Goal: Task Accomplishment & Management: Use online tool/utility

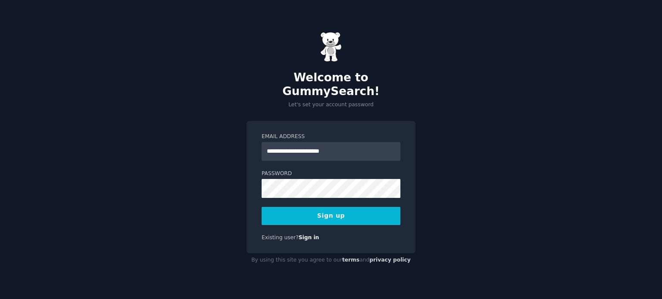
type input "**********"
click at [341, 209] on button "Sign up" at bounding box center [330, 216] width 139 height 18
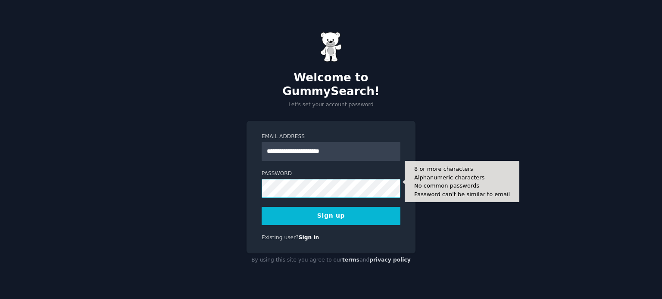
click at [168, 168] on div "**********" at bounding box center [331, 149] width 662 height 299
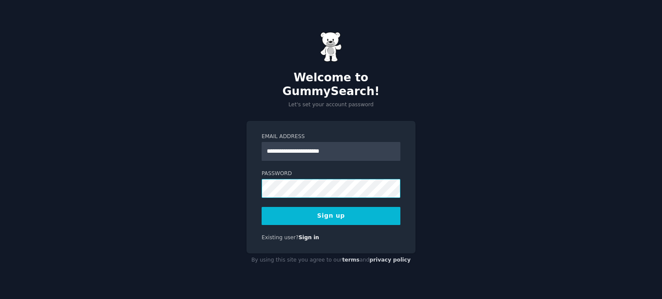
click at [261, 207] on button "Sign up" at bounding box center [330, 216] width 139 height 18
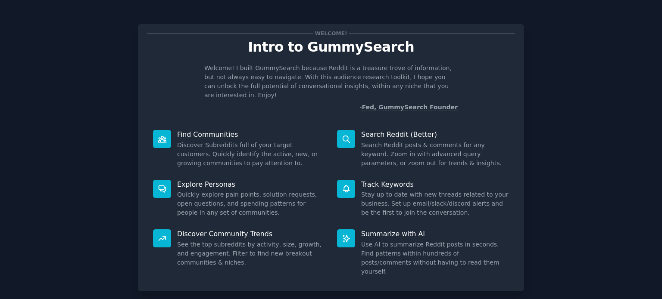
scroll to position [37, 0]
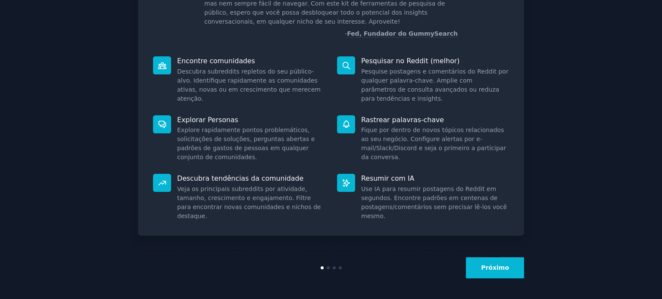
click at [495, 264] on font "Próximo" at bounding box center [495, 267] width 28 height 7
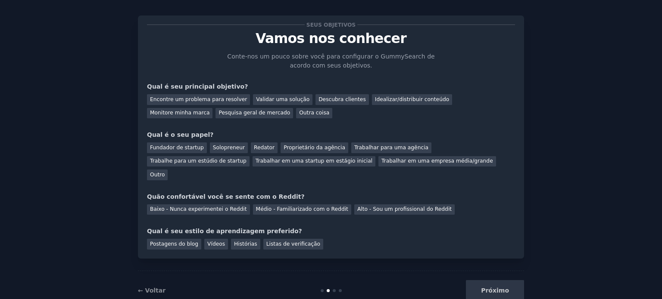
scroll to position [18, 0]
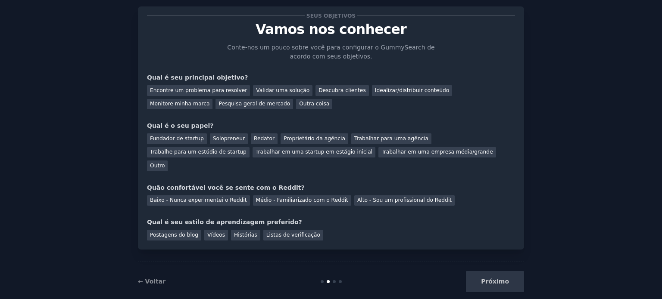
click at [494, 271] on div "Próximo" at bounding box center [459, 281] width 129 height 21
click at [219, 91] on font "Encontre um problema para resolver" at bounding box center [198, 90] width 97 height 6
click at [293, 136] on font "Proprietário da agência" at bounding box center [314, 139] width 62 height 6
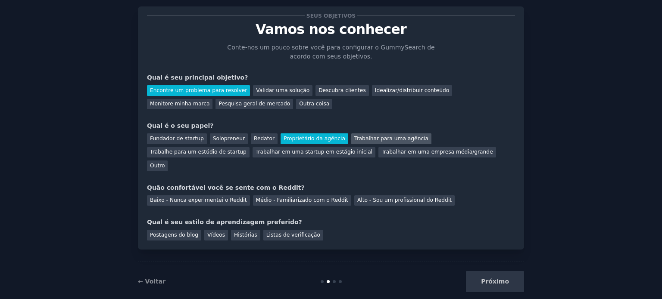
click at [363, 140] on font "Trabalhar para uma agência" at bounding box center [391, 139] width 74 height 6
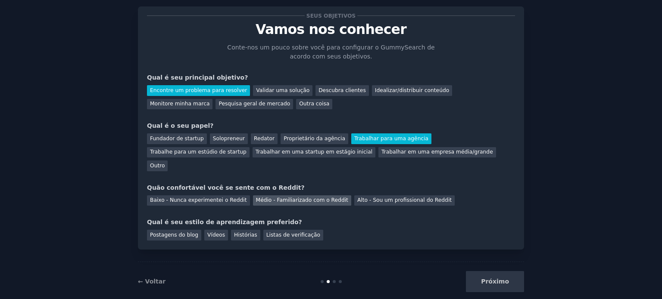
click at [305, 197] on font "Médio - Familiarizado com o Reddit" at bounding box center [302, 200] width 92 height 6
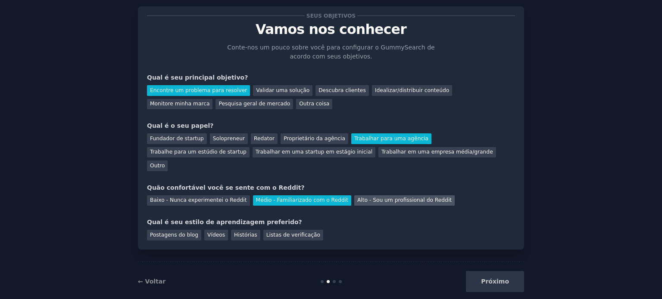
click at [357, 197] on font "Alto - Sou um profissional do Reddit" at bounding box center [404, 200] width 94 height 6
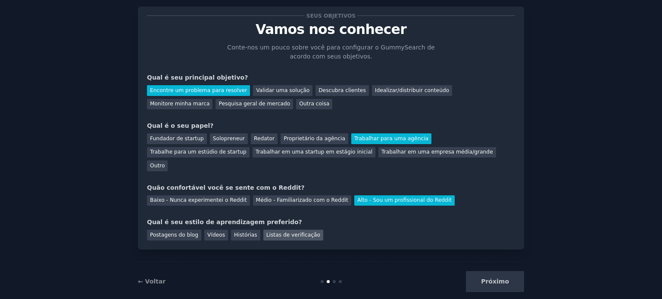
click at [277, 232] on font "Listas de verificação" at bounding box center [293, 235] width 54 height 6
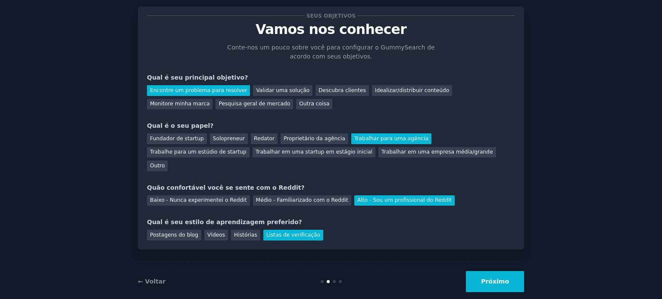
click at [503, 278] on font "Próximo" at bounding box center [495, 281] width 28 height 7
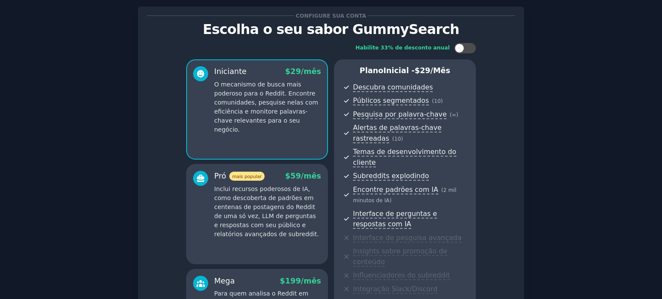
scroll to position [158, 0]
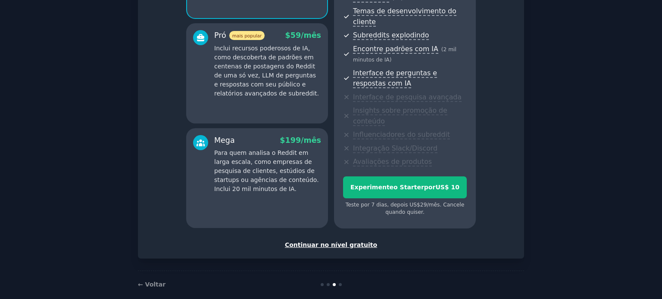
click at [354, 242] on font "Continuar no nível gratuito" at bounding box center [331, 245] width 92 height 7
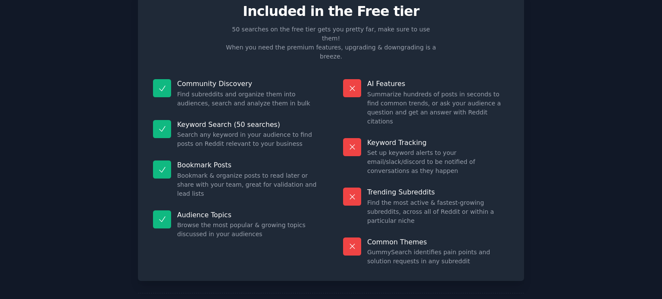
scroll to position [72, 0]
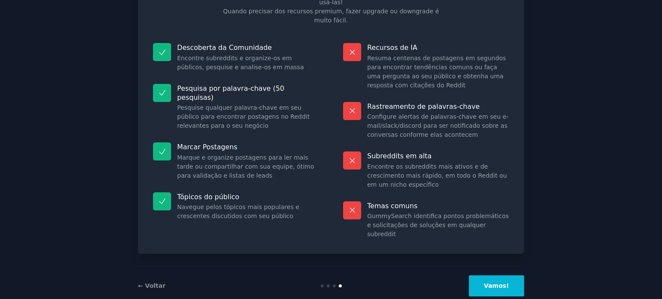
click at [506, 276] on button "Vamos!" at bounding box center [496, 286] width 55 height 21
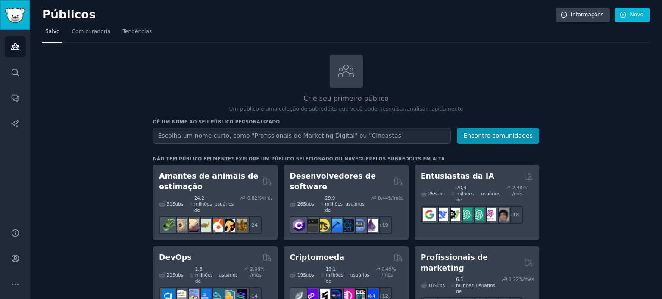
click at [19, 13] on img "Barra lateral" at bounding box center [15, 15] width 20 height 15
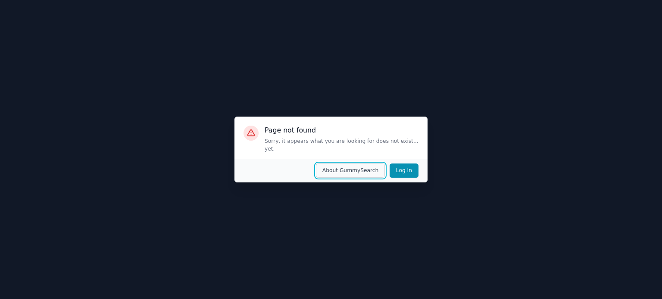
click at [350, 168] on button "About GummySearch" at bounding box center [350, 171] width 69 height 15
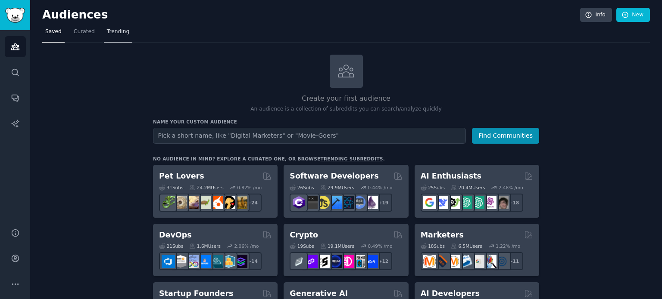
click at [111, 31] on span "Trending" at bounding box center [118, 32] width 22 height 8
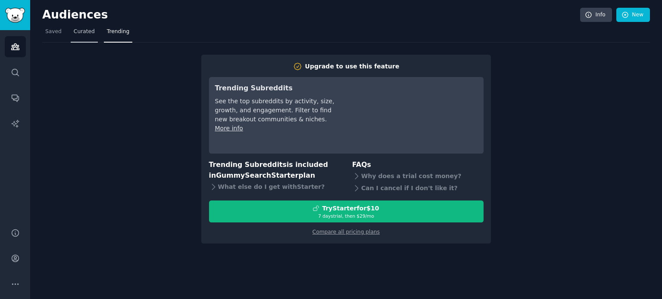
click at [88, 36] on link "Curated" at bounding box center [84, 34] width 27 height 18
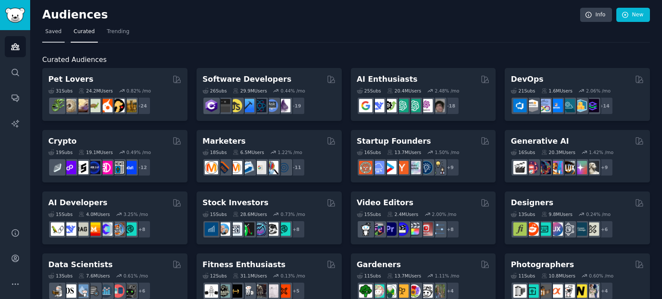
click at [57, 31] on span "Saved" at bounding box center [53, 32] width 16 height 8
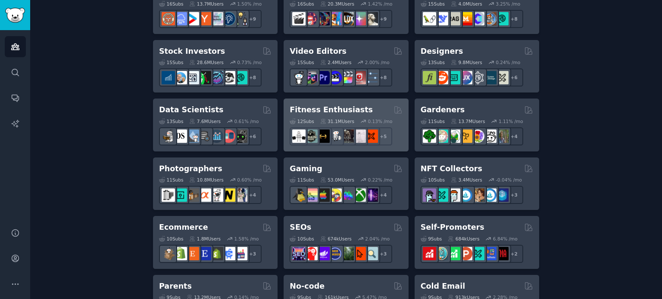
scroll to position [86, 0]
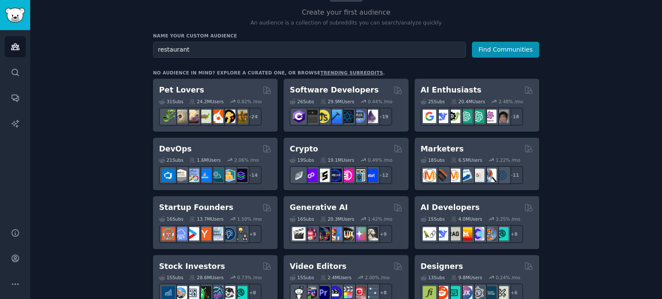
click at [472, 42] on button "Find Communities" at bounding box center [505, 50] width 67 height 16
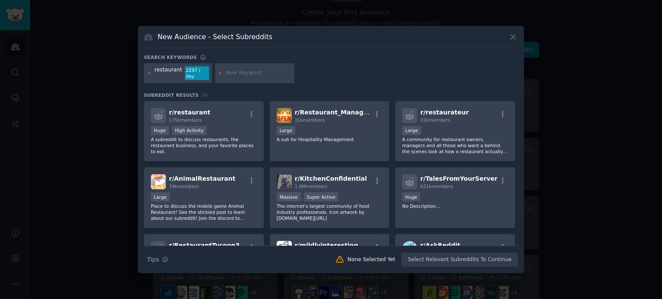
click at [509, 40] on icon at bounding box center [512, 36] width 9 height 9
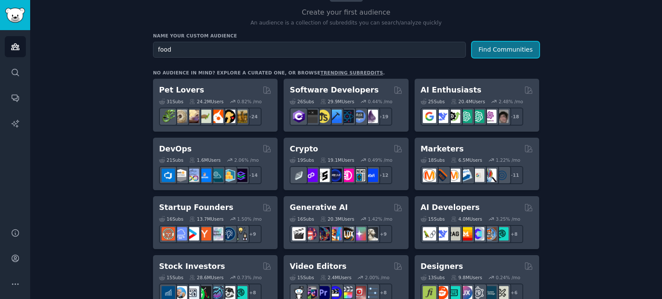
click at [500, 50] on button "Find Communities" at bounding box center [505, 50] width 67 height 16
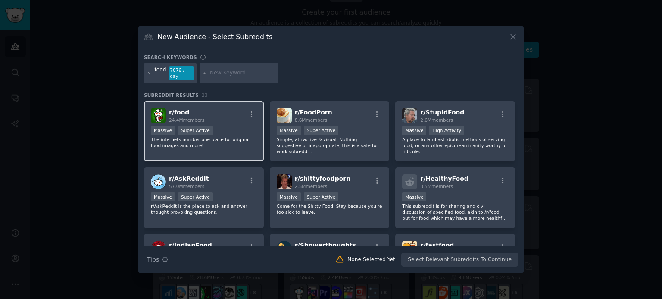
click at [177, 109] on span "r/ food" at bounding box center [179, 112] width 20 height 7
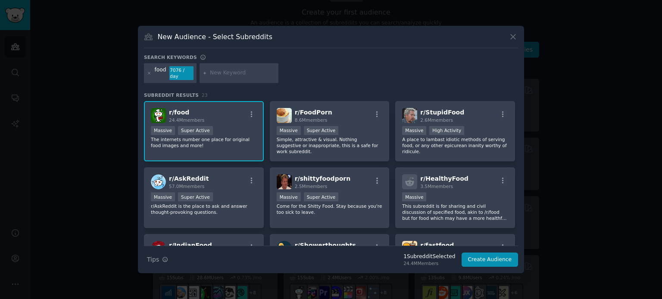
click at [172, 109] on span "r/ food" at bounding box center [179, 112] width 20 height 7
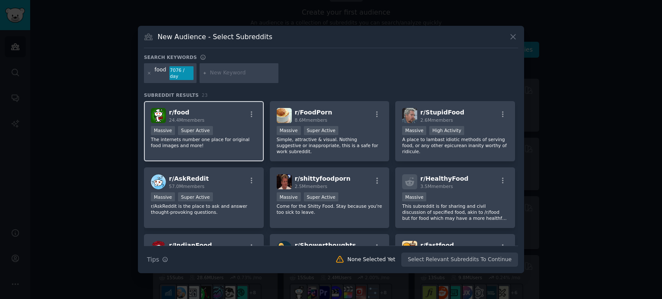
click at [172, 109] on span "r/ food" at bounding box center [179, 112] width 20 height 7
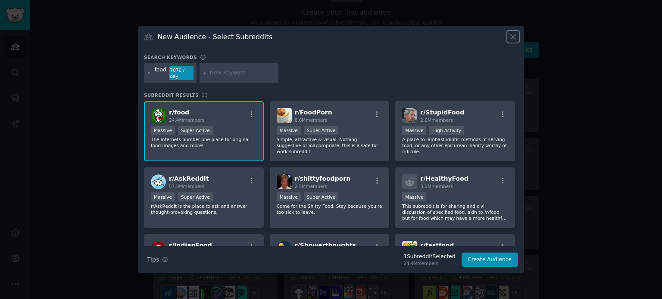
click at [512, 41] on icon at bounding box center [512, 36] width 9 height 9
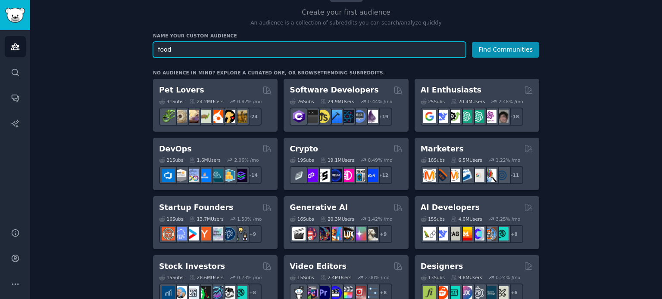
click at [212, 44] on input "food" at bounding box center [309, 50] width 313 height 16
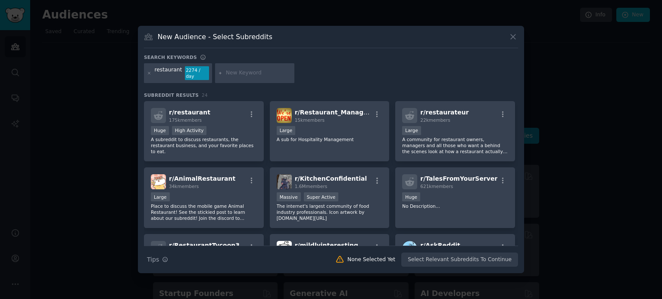
click at [514, 37] on icon at bounding box center [512, 36] width 9 height 9
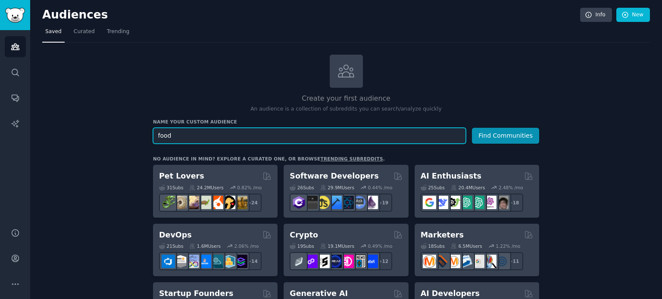
click at [196, 136] on input "food" at bounding box center [309, 136] width 313 height 16
drag, startPoint x: 197, startPoint y: 134, endPoint x: 112, endPoint y: 134, distance: 84.8
type input "money"
click at [472, 128] on button "Find Communities" at bounding box center [505, 136] width 67 height 16
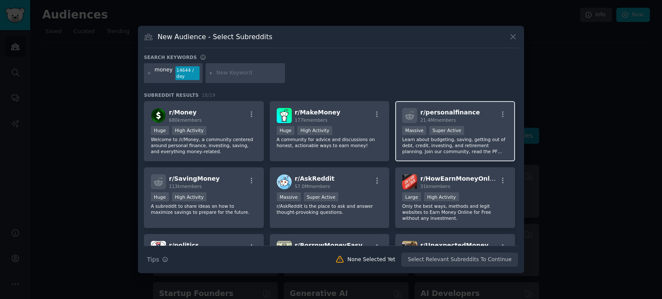
click at [444, 111] on span "r/ personalfinance" at bounding box center [449, 112] width 59 height 7
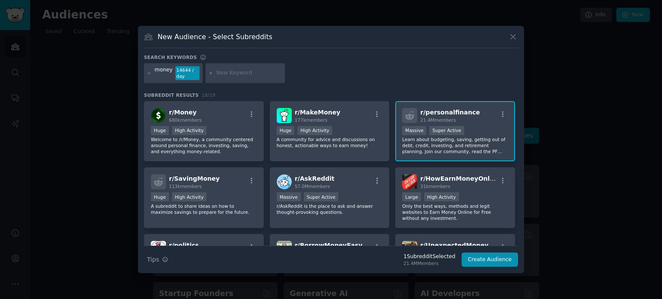
click at [457, 111] on span "r/ personalfinance" at bounding box center [449, 112] width 59 height 7
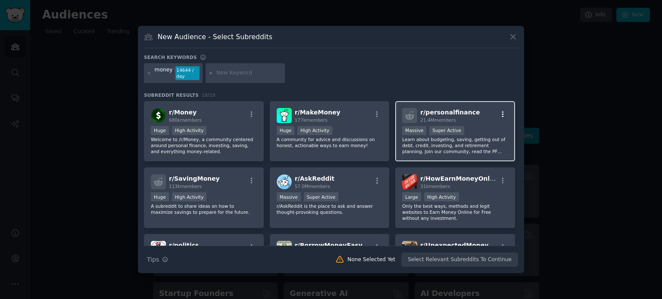
click at [502, 115] on icon "button" at bounding box center [503, 115] width 8 height 8
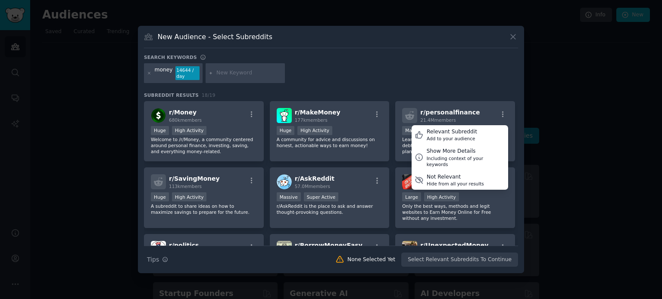
click at [454, 72] on div "money 14644 / day" at bounding box center [331, 74] width 374 height 23
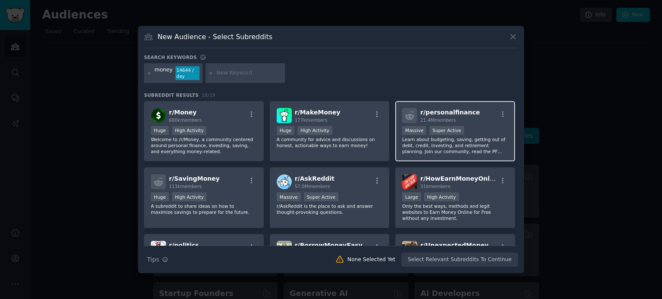
drag, startPoint x: 453, startPoint y: 113, endPoint x: 436, endPoint y: 119, distance: 17.8
click at [436, 119] on span "21.4M members" at bounding box center [437, 120] width 35 height 5
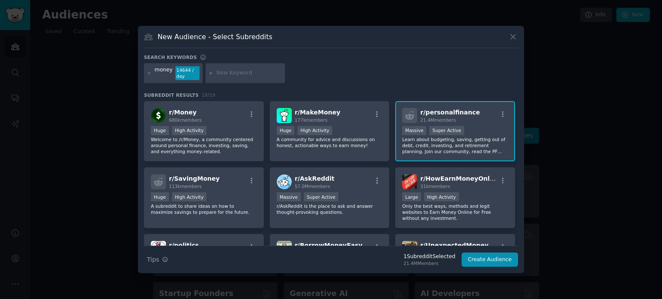
click at [442, 112] on span "r/ personalfinance" at bounding box center [449, 112] width 59 height 7
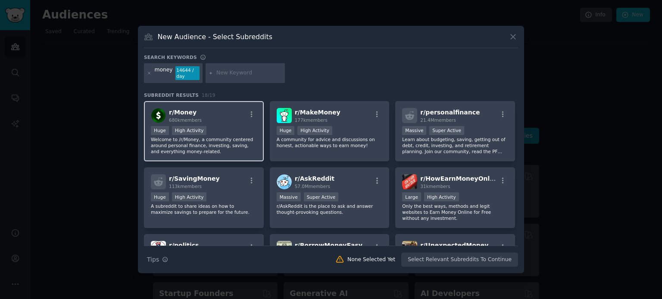
scroll to position [43, 0]
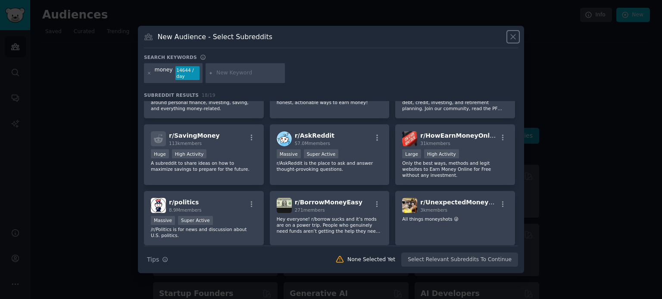
click at [512, 38] on icon at bounding box center [512, 36] width 9 height 9
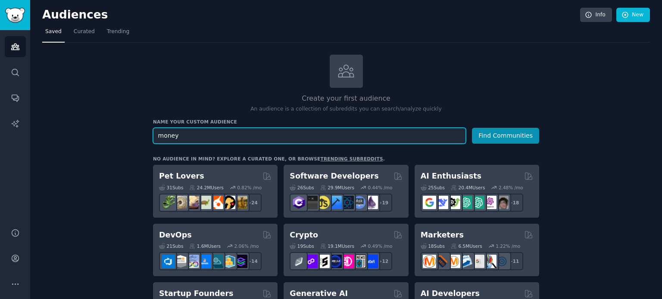
click at [204, 136] on input "money" at bounding box center [309, 136] width 313 height 16
drag, startPoint x: 204, startPoint y: 136, endPoint x: 119, endPoint y: 129, distance: 85.1
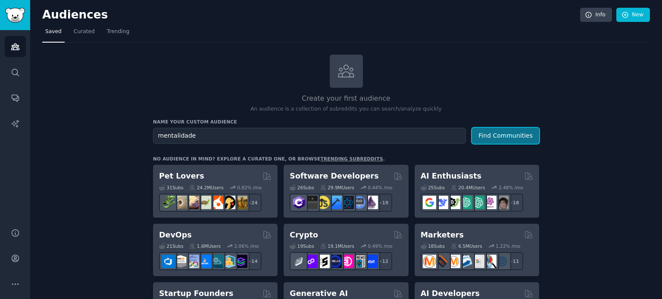
click at [519, 135] on button "Find Communities" at bounding box center [505, 136] width 67 height 16
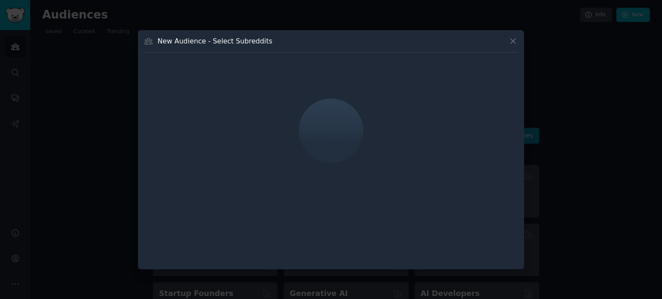
click at [512, 41] on icon at bounding box center [512, 41] width 9 height 9
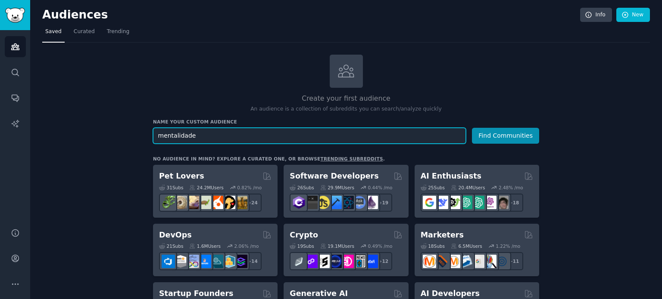
click at [221, 136] on input "mentalidade" at bounding box center [309, 136] width 313 height 16
drag, startPoint x: 214, startPoint y: 134, endPoint x: 162, endPoint y: 136, distance: 52.6
click at [162, 136] on input "mentalidade" at bounding box center [309, 136] width 313 height 16
type input "mindfulness"
click at [472, 128] on button "Find Communities" at bounding box center [505, 136] width 67 height 16
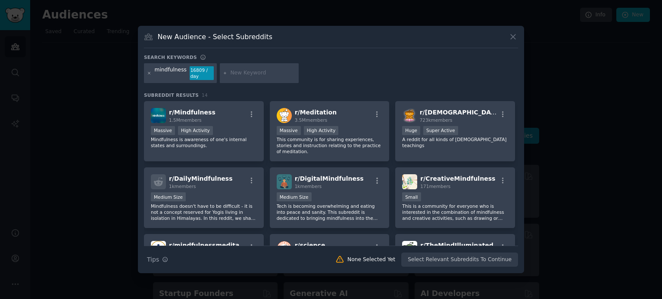
click at [150, 75] on icon at bounding box center [149, 73] width 5 height 5
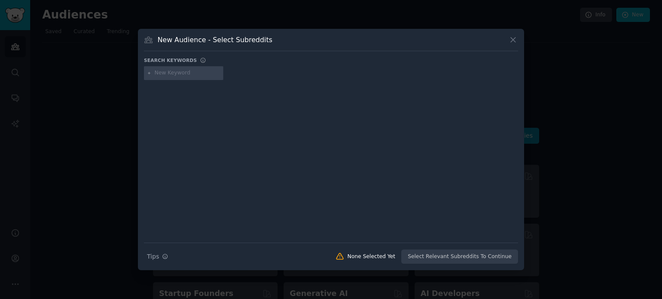
click at [174, 73] on input "text" at bounding box center [187, 73] width 65 height 8
